Goal: Information Seeking & Learning: Find specific fact

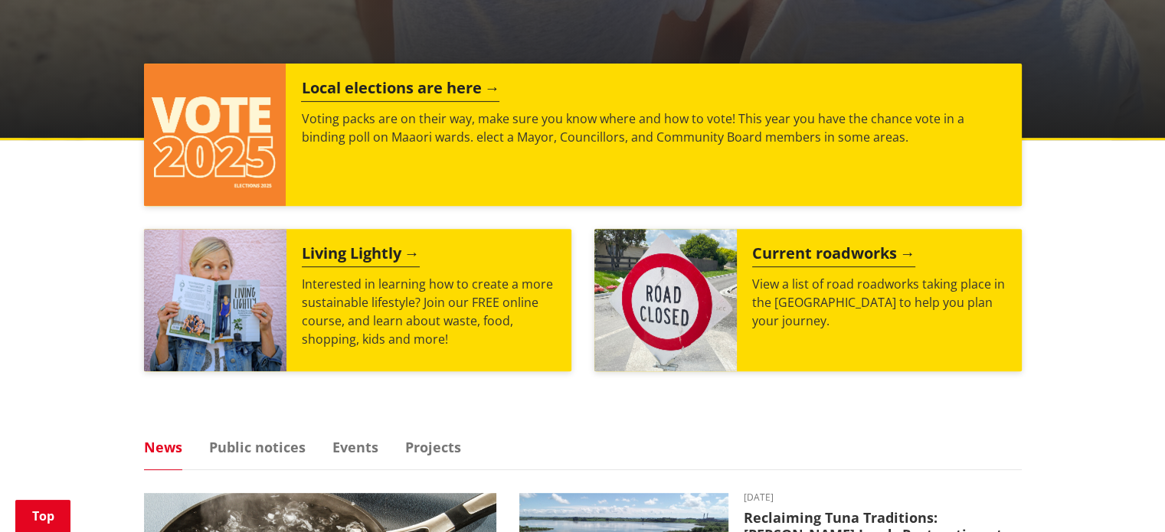
scroll to position [577, 0]
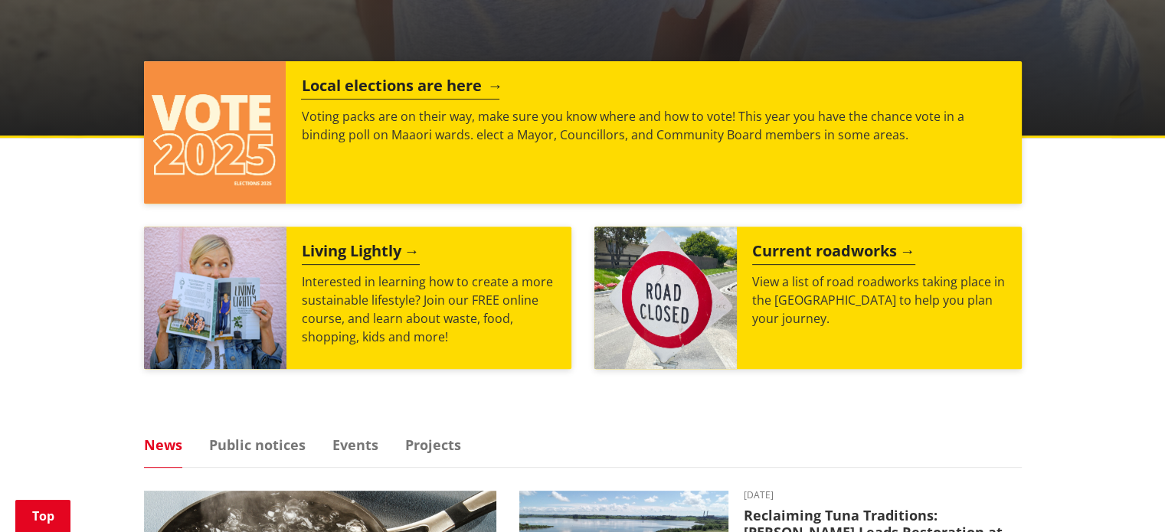
click at [392, 89] on h2 "Local elections are here" at bounding box center [400, 88] width 198 height 23
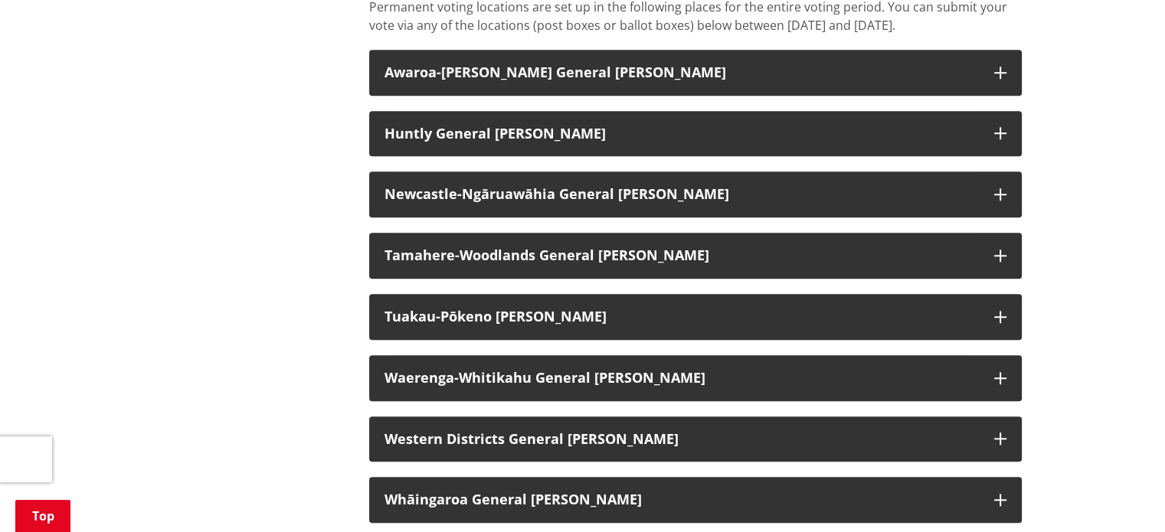
scroll to position [1282, 0]
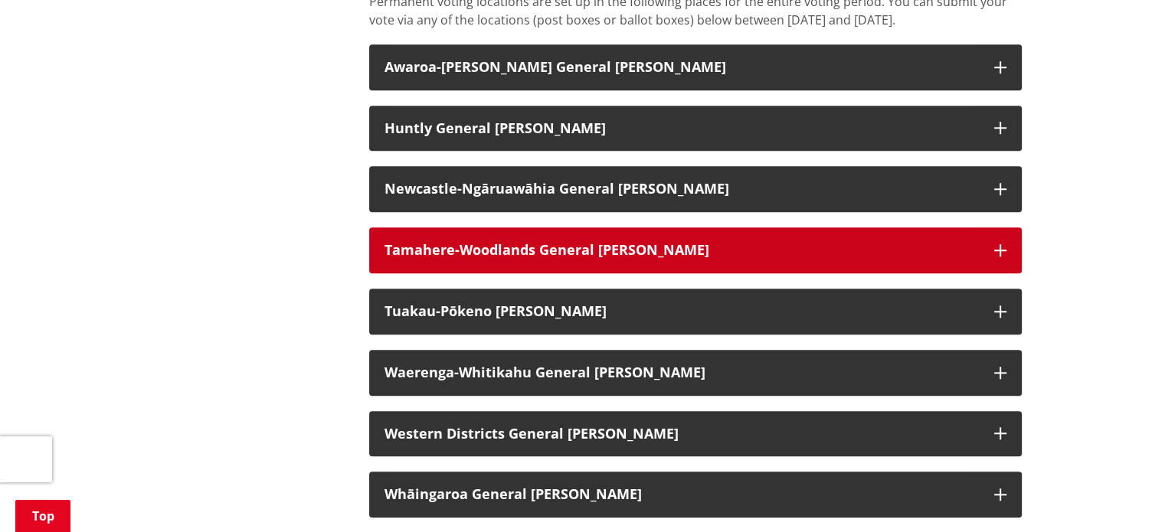
click at [998, 256] on icon "button" at bounding box center [1000, 250] width 12 height 12
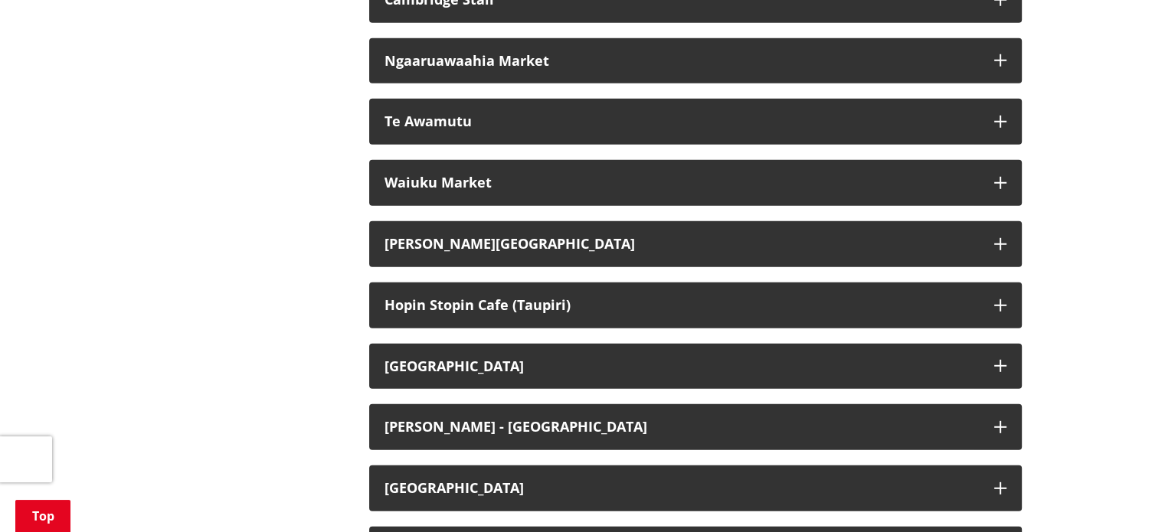
scroll to position [4259, 0]
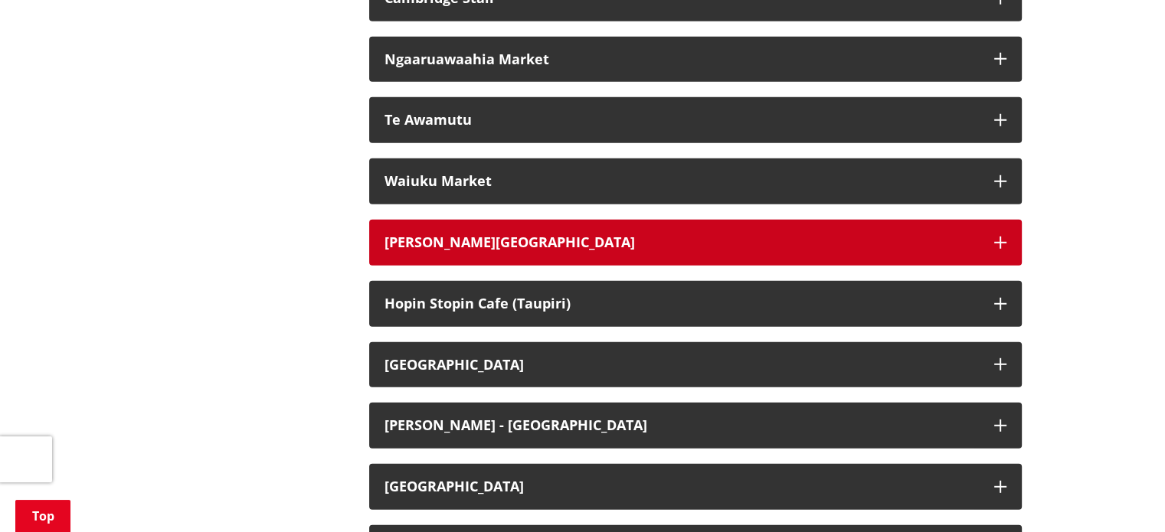
click at [998, 249] on icon "button" at bounding box center [1000, 243] width 12 height 12
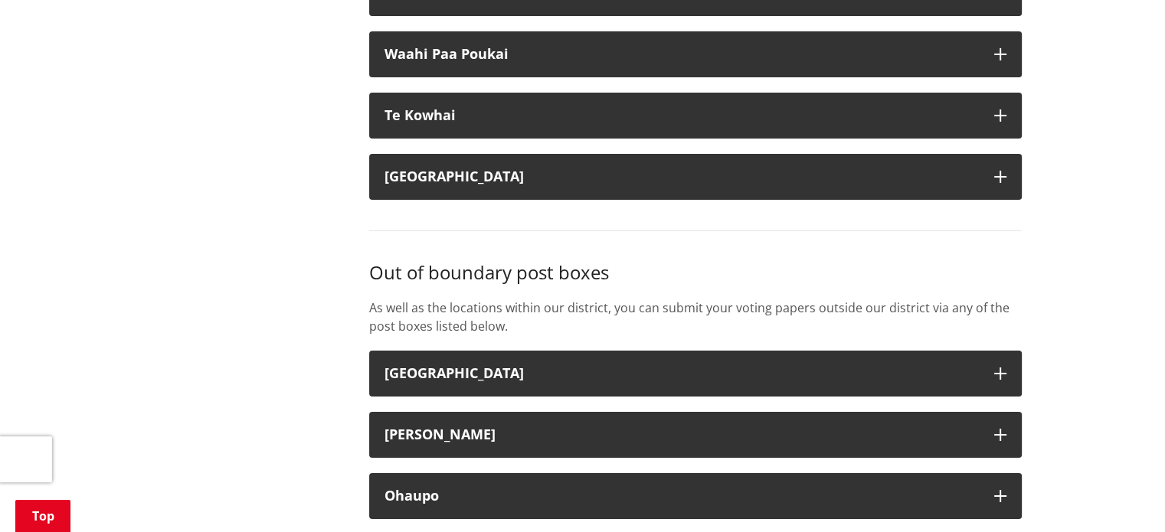
scroll to position [5383, 0]
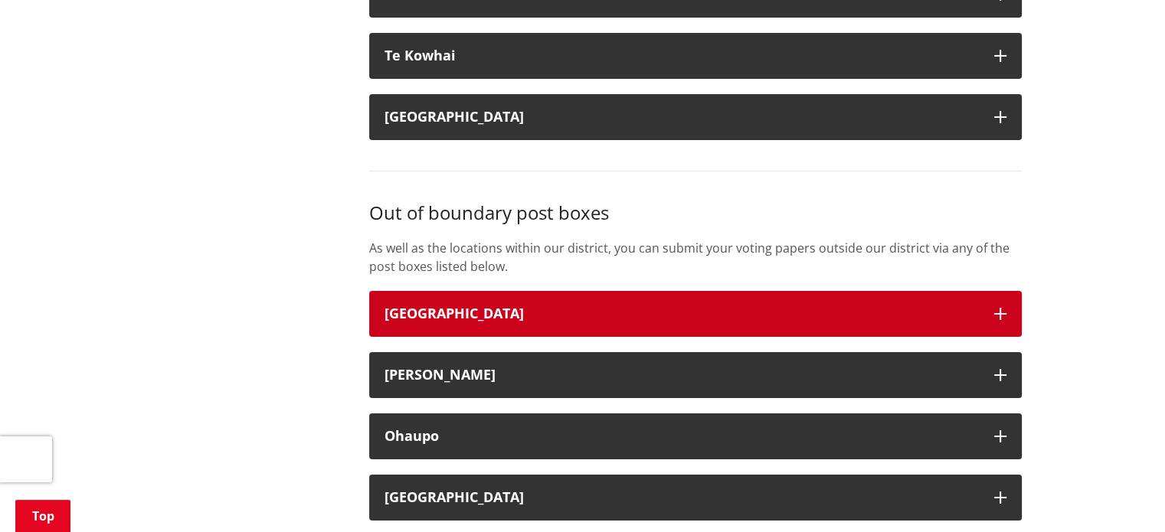
click at [998, 308] on icon "button" at bounding box center [1000, 314] width 12 height 12
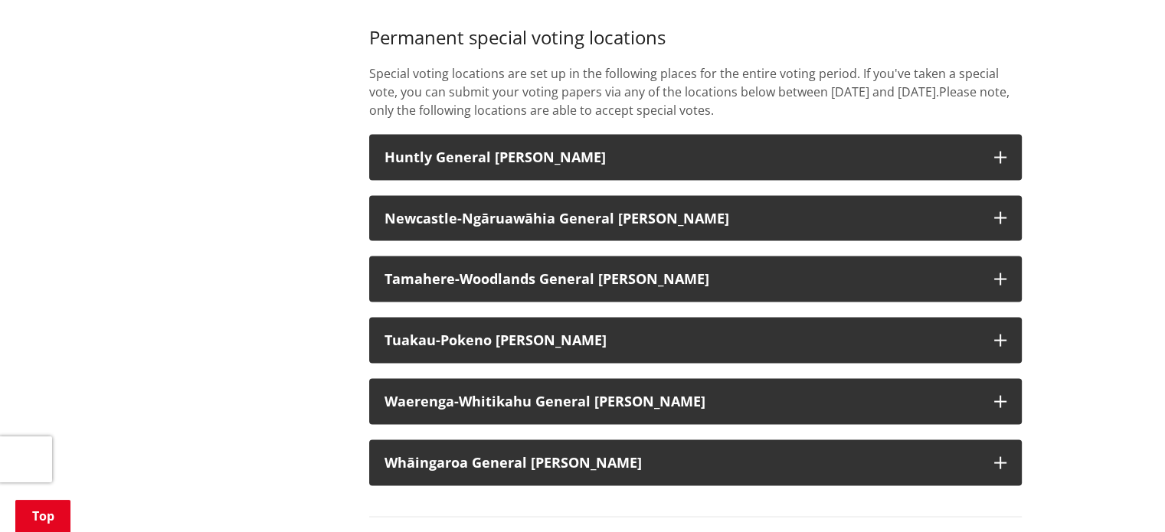
scroll to position [3078, 0]
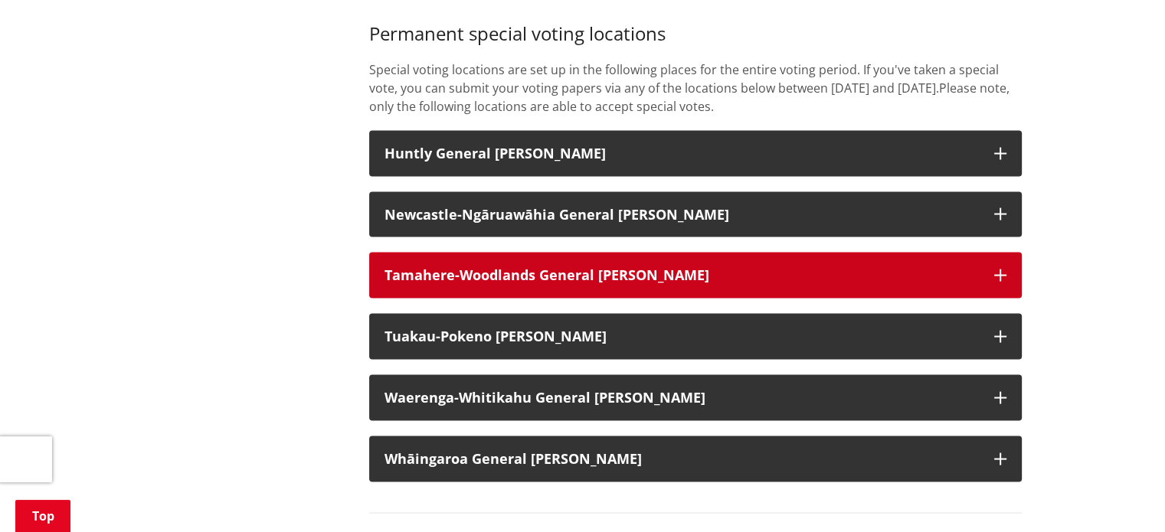
click at [996, 282] on icon "button" at bounding box center [1000, 276] width 12 height 12
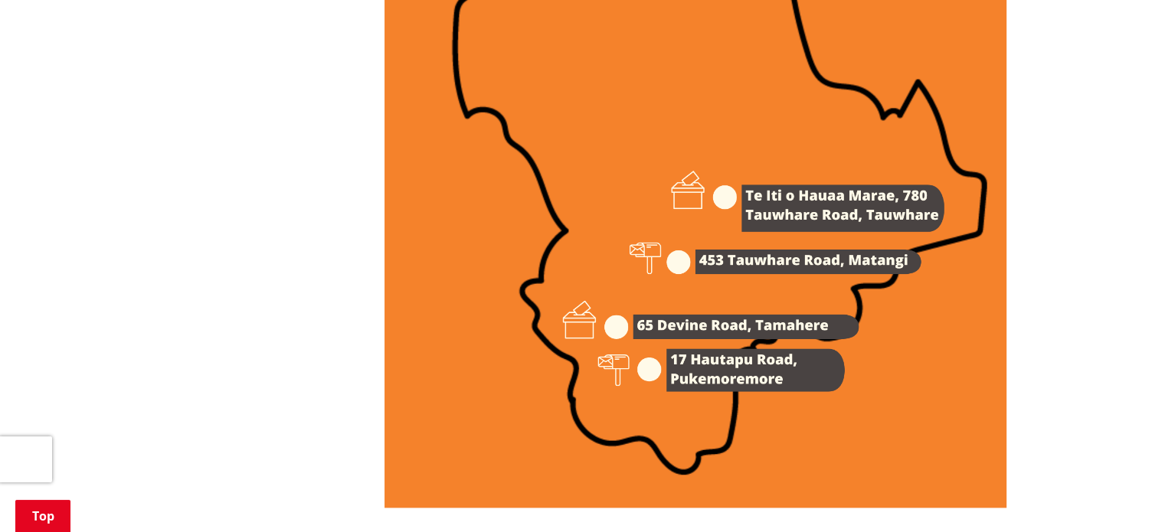
scroll to position [2277, 0]
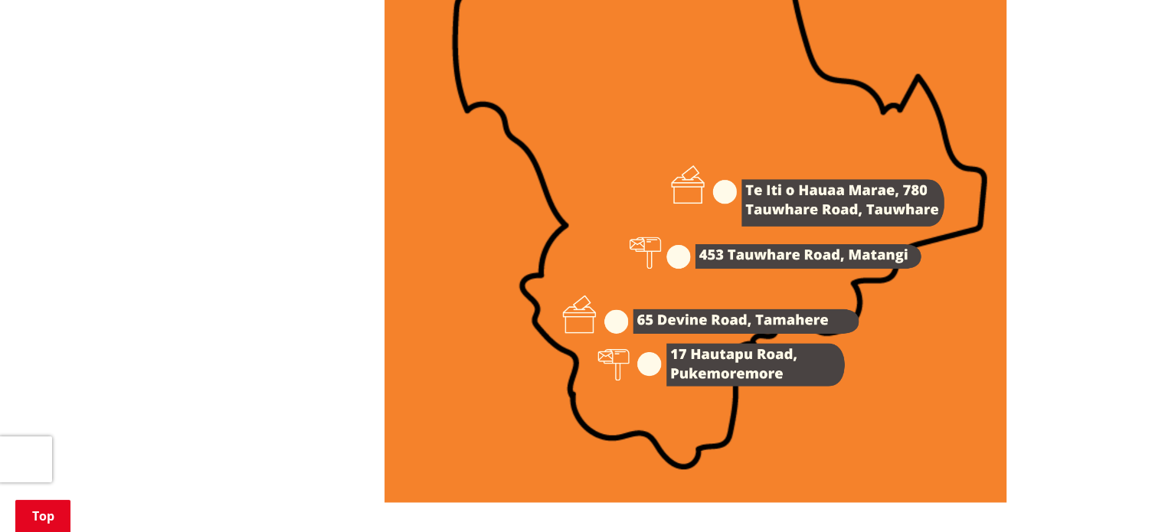
click at [726, 211] on img at bounding box center [695, 63] width 622 height 880
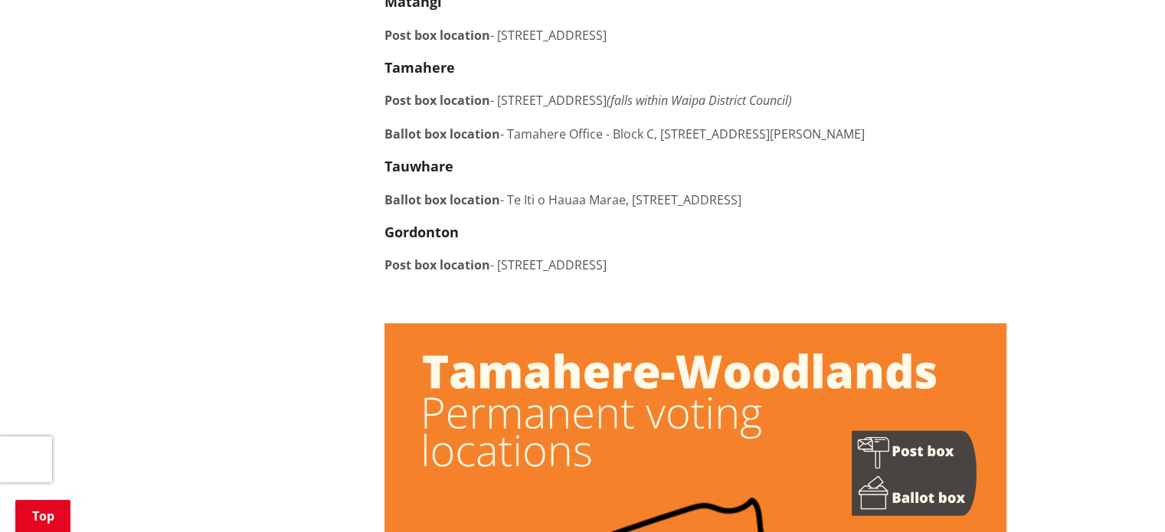
scroll to position [1570, 0]
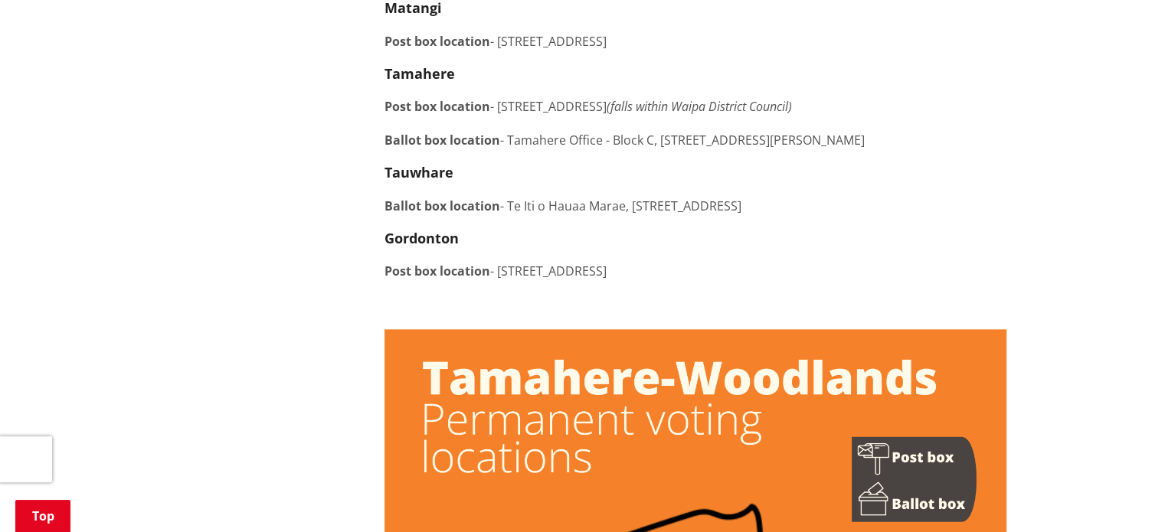
drag, startPoint x: 812, startPoint y: 225, endPoint x: 632, endPoint y: 233, distance: 179.3
click at [632, 215] on p "Ballot box location - [GEOGRAPHIC_DATA] o [GEOGRAPHIC_DATA], [STREET_ADDRESS]" at bounding box center [695, 206] width 622 height 18
copy p "[STREET_ADDRESS]"
